Goal: Obtain resource: Download file/media

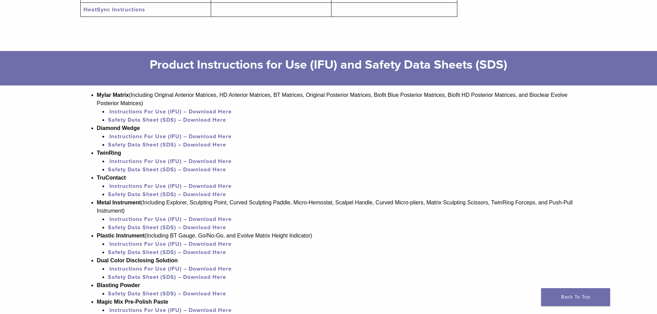
scroll to position [483, 0]
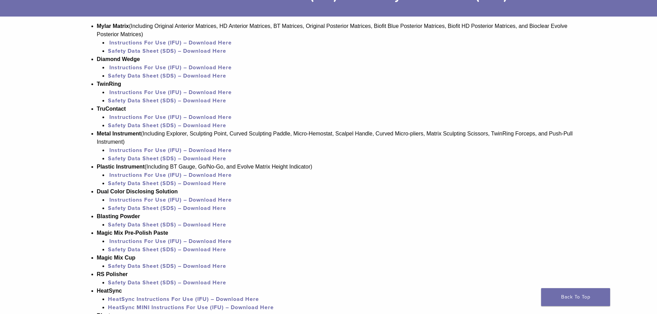
click at [211, 224] on link "Safety Data Sheet (SDS) – Download Here" at bounding box center [167, 225] width 118 height 7
click at [212, 283] on link "Safety Data Sheet (SDS) – Download Here" at bounding box center [167, 283] width 118 height 7
click at [175, 283] on link "Safety Data Sheet (SDS) – Download Here" at bounding box center [167, 283] width 118 height 7
click at [136, 266] on link "Safety Data Sheet (SDS) – Download Here" at bounding box center [167, 266] width 118 height 7
click at [140, 251] on link "Safety Data Sheet (SDS) – Download Here" at bounding box center [167, 249] width 118 height 7
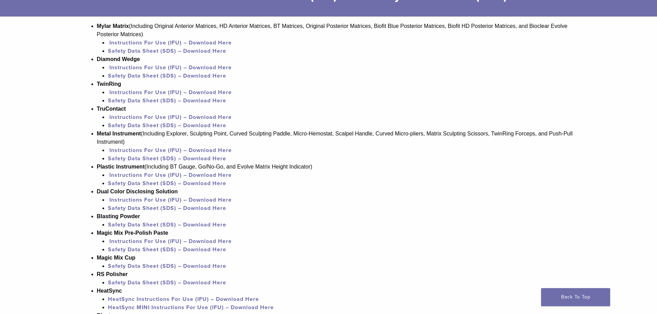
click at [157, 241] on link "Instructions For Use (IFU) – Download Here" at bounding box center [170, 241] width 123 height 7
click at [179, 242] on link "Instructions For Use (IFU) – Download Here" at bounding box center [170, 241] width 123 height 7
click at [145, 249] on link "Safety Data Sheet (SDS) – Download Here" at bounding box center [167, 249] width 118 height 7
click at [135, 267] on link "Safety Data Sheet (SDS) – Download Here" at bounding box center [167, 266] width 118 height 7
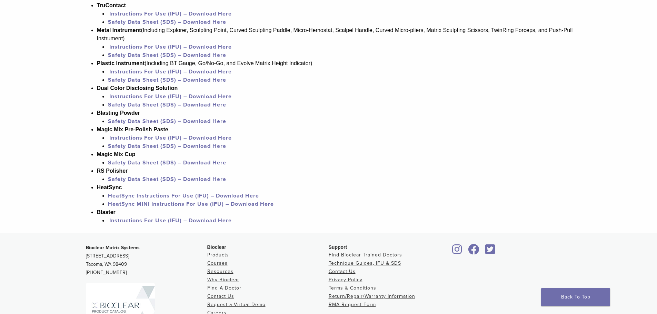
click at [150, 195] on link "HeatSync Instructions For Use (IFU) – Download Here" at bounding box center [183, 196] width 151 height 7
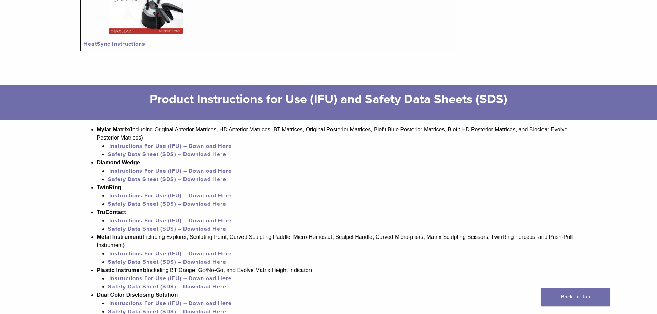
click at [134, 147] on link "Instructions For Use (IFU) – Download Here" at bounding box center [170, 146] width 123 height 7
click at [150, 154] on link "Safety Data Sheet (SDS) – Download Here" at bounding box center [167, 154] width 118 height 7
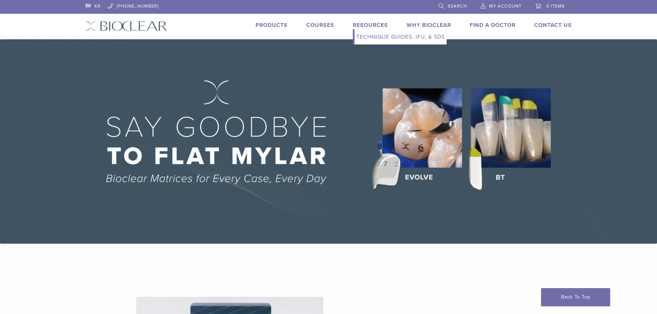
click at [368, 37] on link "Technique Guides, IFU, & SDS" at bounding box center [401, 36] width 92 height 15
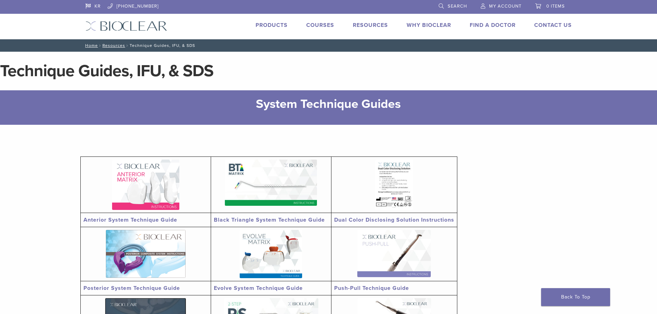
click at [266, 24] on link "Products" at bounding box center [272, 25] width 32 height 7
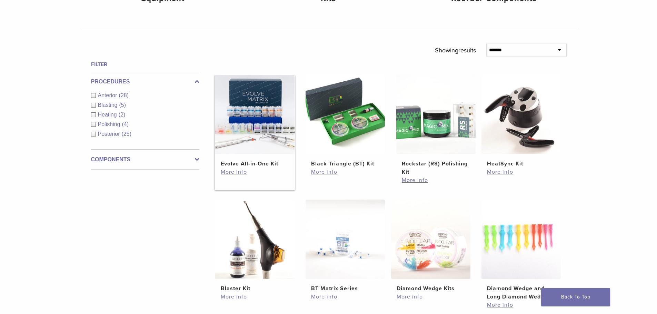
scroll to position [414, 0]
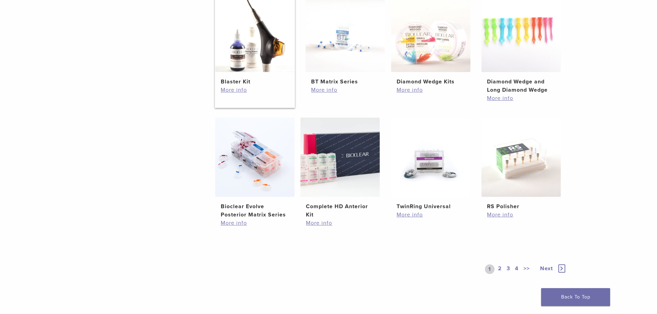
click at [252, 54] on img at bounding box center [254, 32] width 79 height 79
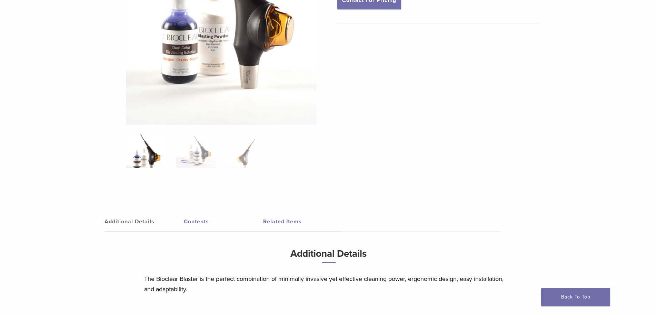
scroll to position [380, 0]
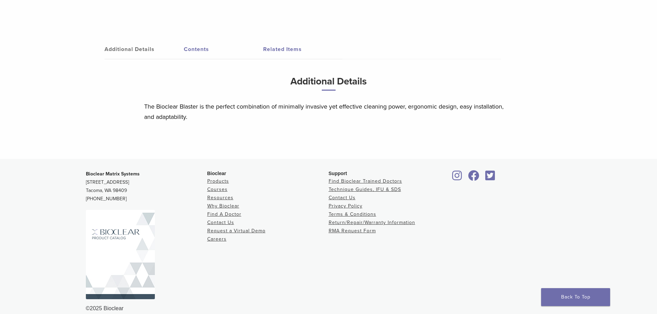
click at [127, 259] on img at bounding box center [120, 254] width 69 height 89
